Goal: Navigation & Orientation: Find specific page/section

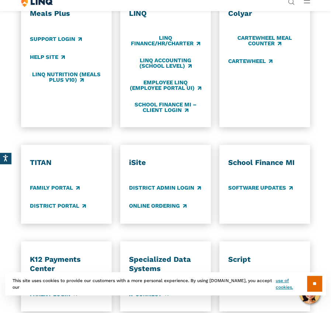
scroll to position [359, 0]
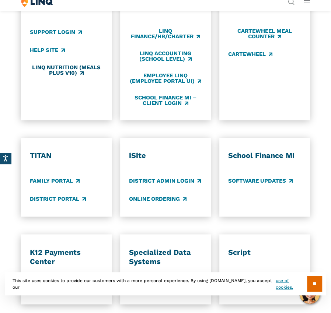
click at [69, 76] on link "LINQ Nutrition (Meals Plus v10)" at bounding box center [66, 70] width 73 height 12
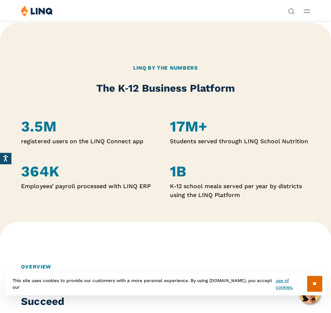
scroll to position [209, 0]
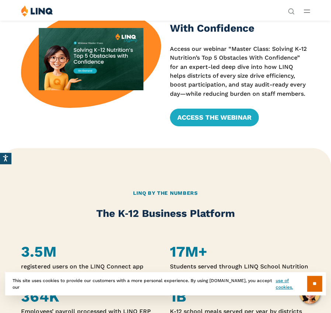
click at [309, 13] on button "Open Main Menu" at bounding box center [307, 11] width 6 height 8
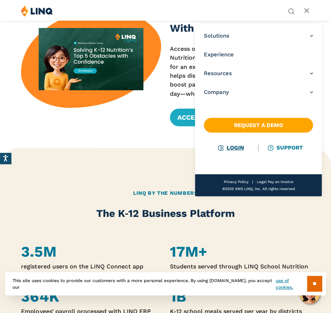
click at [241, 146] on link "Login" at bounding box center [230, 147] width 25 height 7
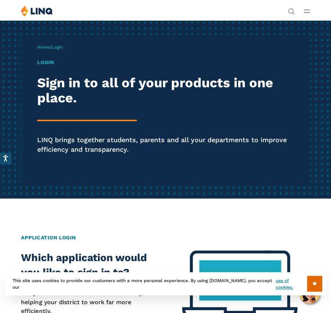
click at [308, 13] on button "Open Main Menu" at bounding box center [307, 11] width 6 height 8
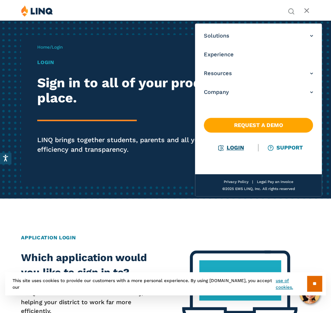
click at [238, 146] on link "Login" at bounding box center [230, 147] width 25 height 7
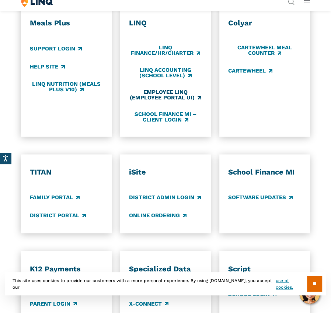
scroll to position [354, 0]
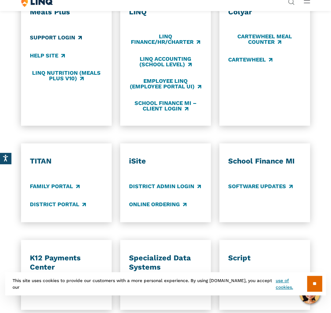
click at [63, 42] on link "Support Login" at bounding box center [56, 38] width 52 height 8
